Goal: Navigation & Orientation: Understand site structure

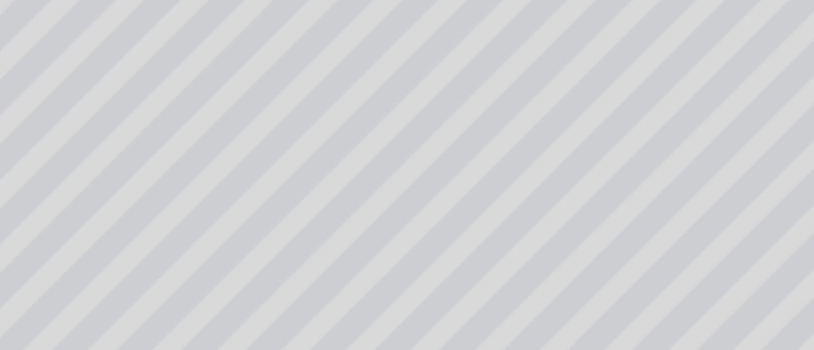
drag, startPoint x: 389, startPoint y: 193, endPoint x: 397, endPoint y: 193, distance: 7.4
click at [397, 193] on div "© Mapbox © OpenStreetMap Improve this map" at bounding box center [386, 194] width 772 height 314
drag, startPoint x: 397, startPoint y: 193, endPoint x: 425, endPoint y: 158, distance: 44.7
click at [425, 158] on div "© Mapbox © OpenStreetMap Improve this map" at bounding box center [386, 194] width 772 height 314
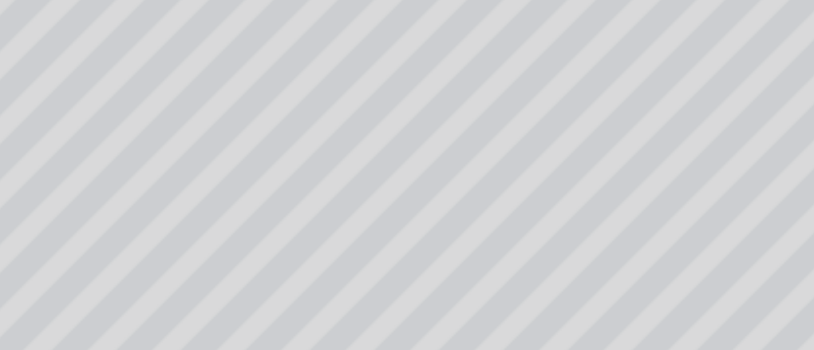
drag, startPoint x: 382, startPoint y: 162, endPoint x: 295, endPoint y: 199, distance: 94.1
click at [295, 199] on div "© Mapbox © OpenStreetMap Improve this map" at bounding box center [386, 194] width 772 height 314
drag, startPoint x: 397, startPoint y: 148, endPoint x: 355, endPoint y: 170, distance: 47.4
click at [355, 170] on div "© Mapbox © OpenStreetMap Improve this map" at bounding box center [386, 194] width 772 height 314
drag, startPoint x: 354, startPoint y: 192, endPoint x: 360, endPoint y: 136, distance: 55.9
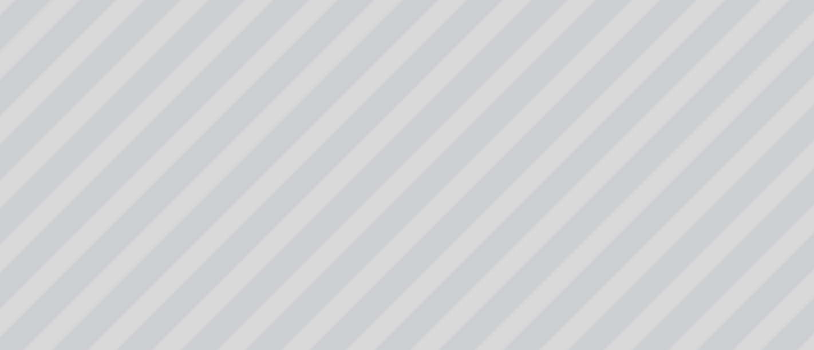
click at [360, 136] on div "© Mapbox © OpenStreetMap Improve this map" at bounding box center [386, 194] width 772 height 314
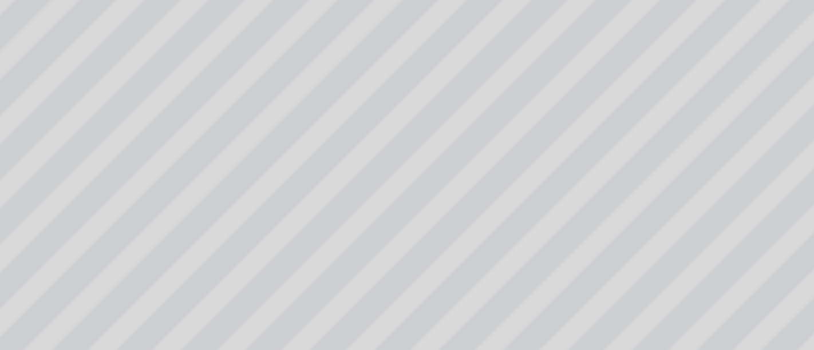
click at [348, 173] on div "© Mapbox © OpenStreetMap Improve this map" at bounding box center [386, 194] width 772 height 314
drag, startPoint x: 348, startPoint y: 173, endPoint x: 336, endPoint y: 183, distance: 15.4
click at [336, 183] on div "© Mapbox © OpenStreetMap Improve this map" at bounding box center [386, 194] width 772 height 314
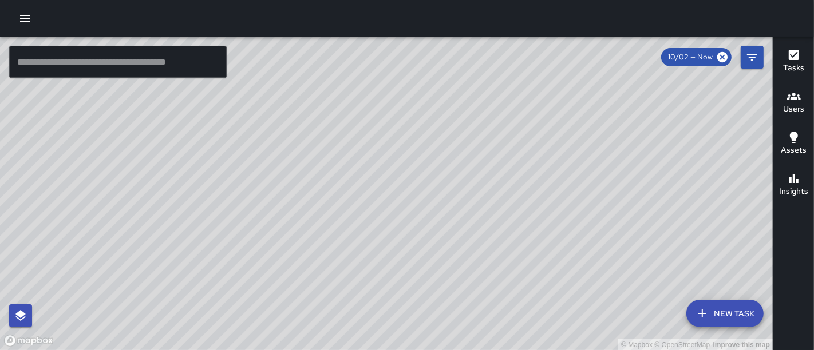
drag, startPoint x: 315, startPoint y: 300, endPoint x: 349, endPoint y: 157, distance: 147.0
click at [349, 157] on div "© Mapbox © OpenStreetMap Improve this map" at bounding box center [386, 194] width 772 height 314
drag, startPoint x: 466, startPoint y: 185, endPoint x: 391, endPoint y: 277, distance: 119.1
click at [391, 277] on div "© Mapbox © OpenStreetMap Improve this map" at bounding box center [386, 194] width 772 height 314
drag, startPoint x: 445, startPoint y: 205, endPoint x: 372, endPoint y: 334, distance: 148.0
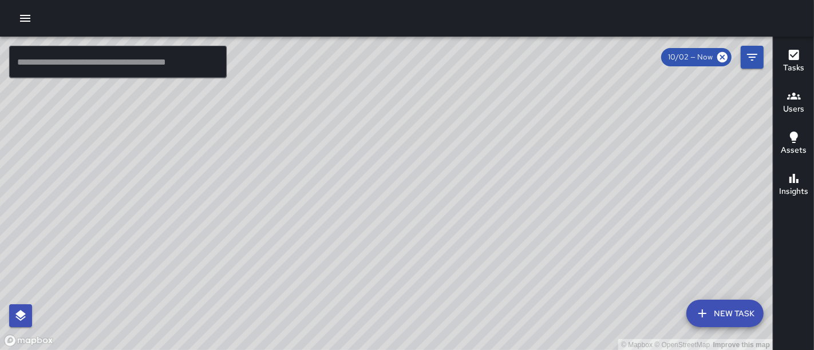
click at [372, 334] on div "© Mapbox © OpenStreetMap Improve this map" at bounding box center [386, 194] width 772 height 314
drag, startPoint x: 289, startPoint y: 138, endPoint x: 340, endPoint y: 249, distance: 121.8
click at [340, 249] on div "© Mapbox © OpenStreetMap Improve this map" at bounding box center [386, 194] width 772 height 314
